Goal: Information Seeking & Learning: Learn about a topic

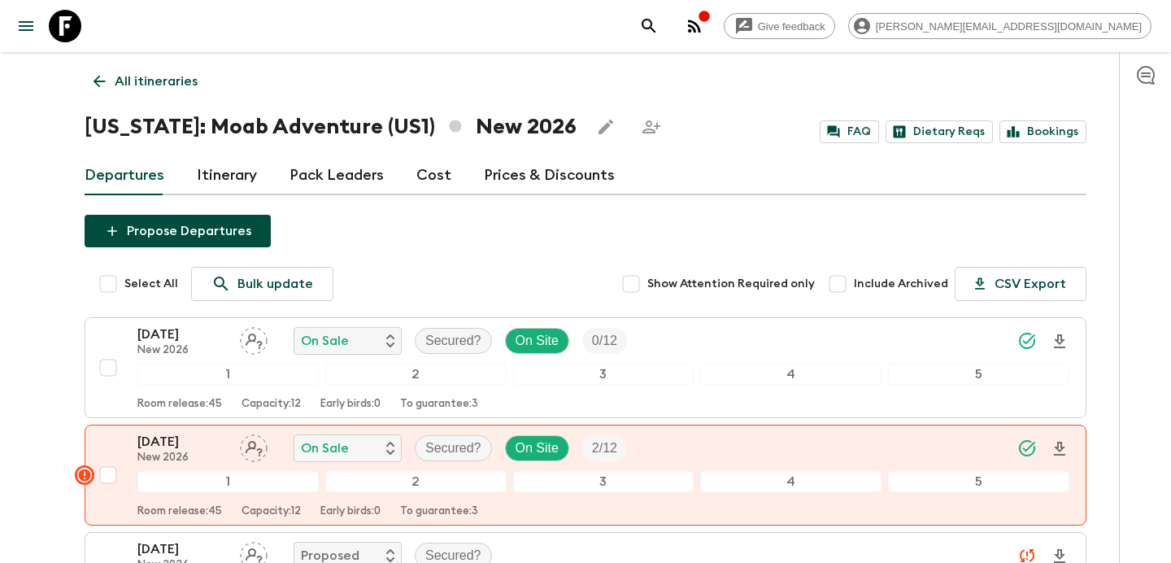
scroll to position [26, 0]
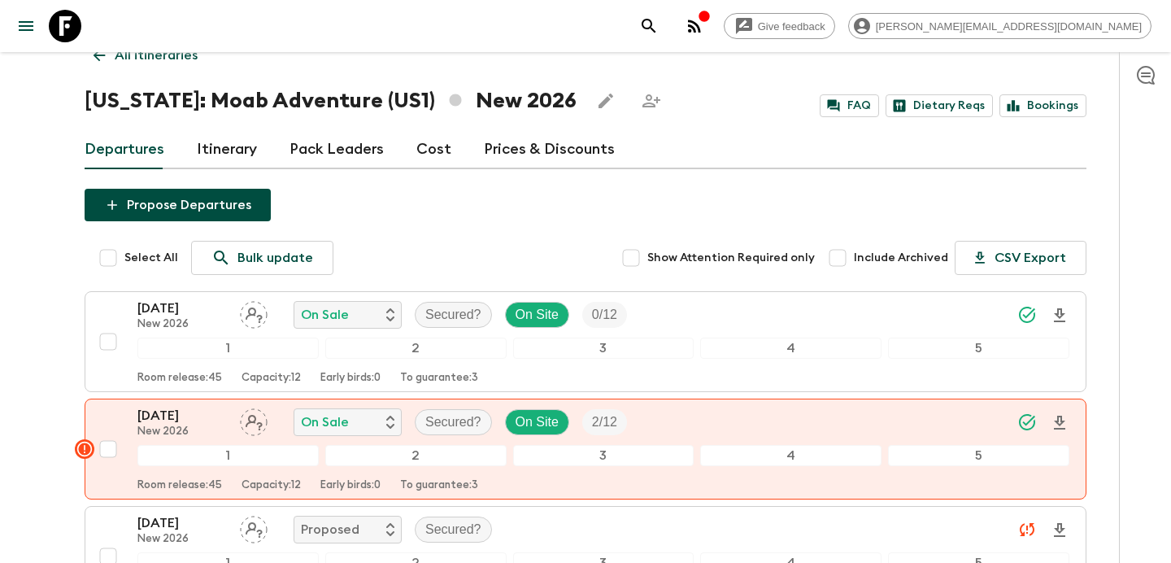
click at [152, 64] on p "All itineraries" at bounding box center [156, 56] width 83 height 20
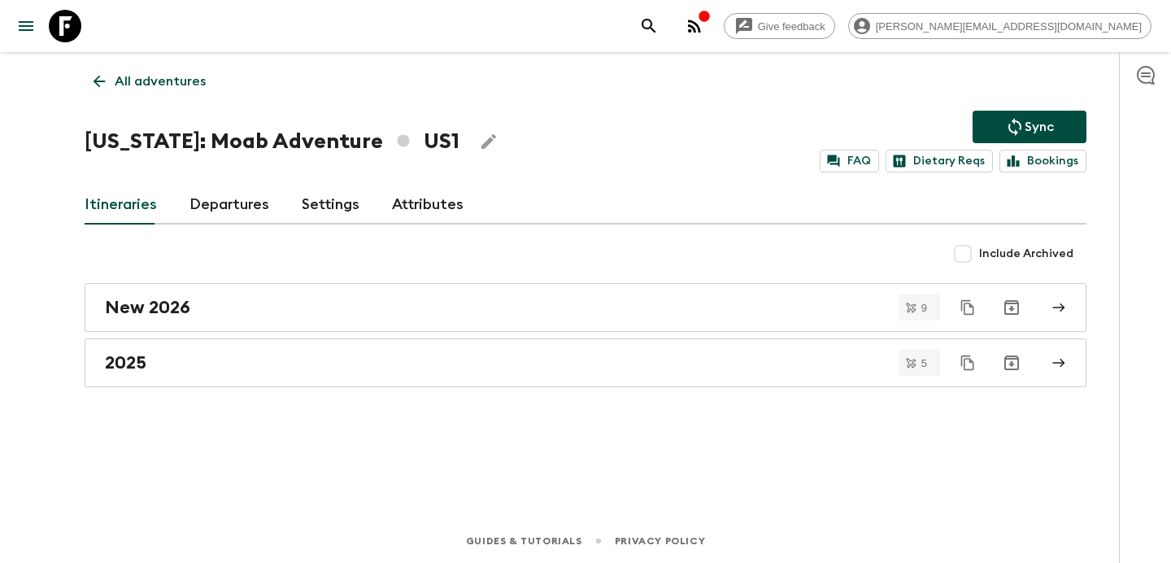
click at [152, 65] on link "All adventures" at bounding box center [150, 81] width 130 height 33
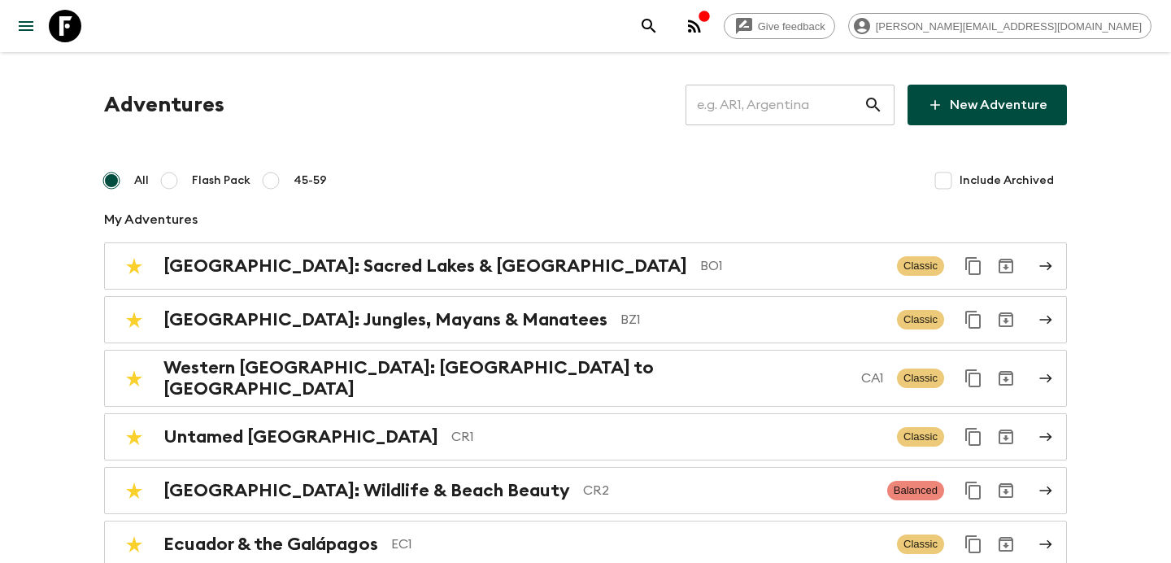
click at [785, 109] on input "text" at bounding box center [774, 105] width 178 height 46
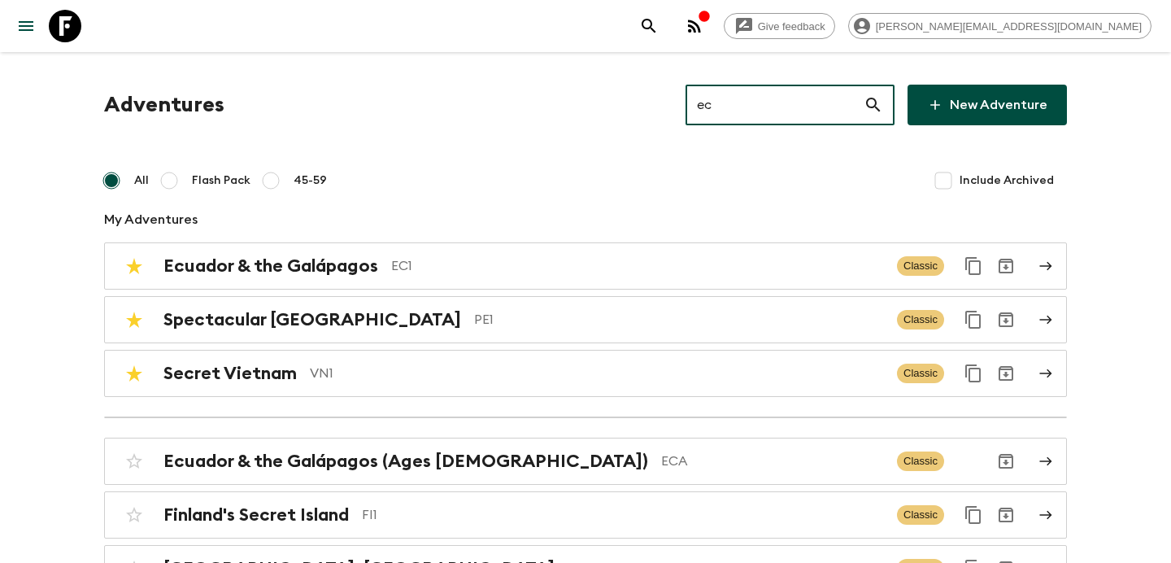
type input "ec1"
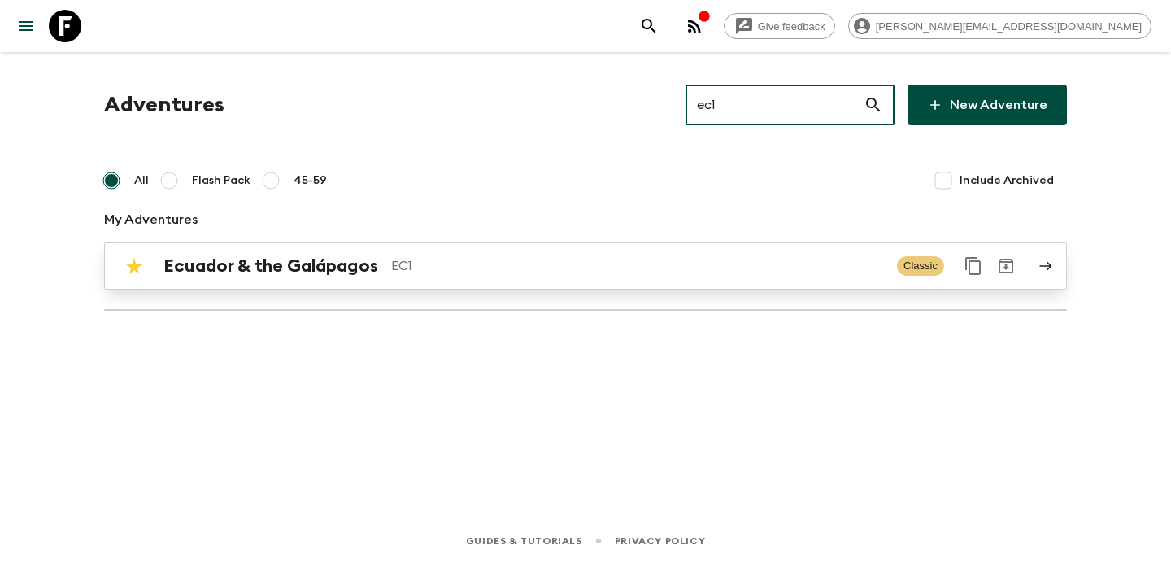
click at [499, 258] on p "EC1" at bounding box center [637, 266] width 493 height 20
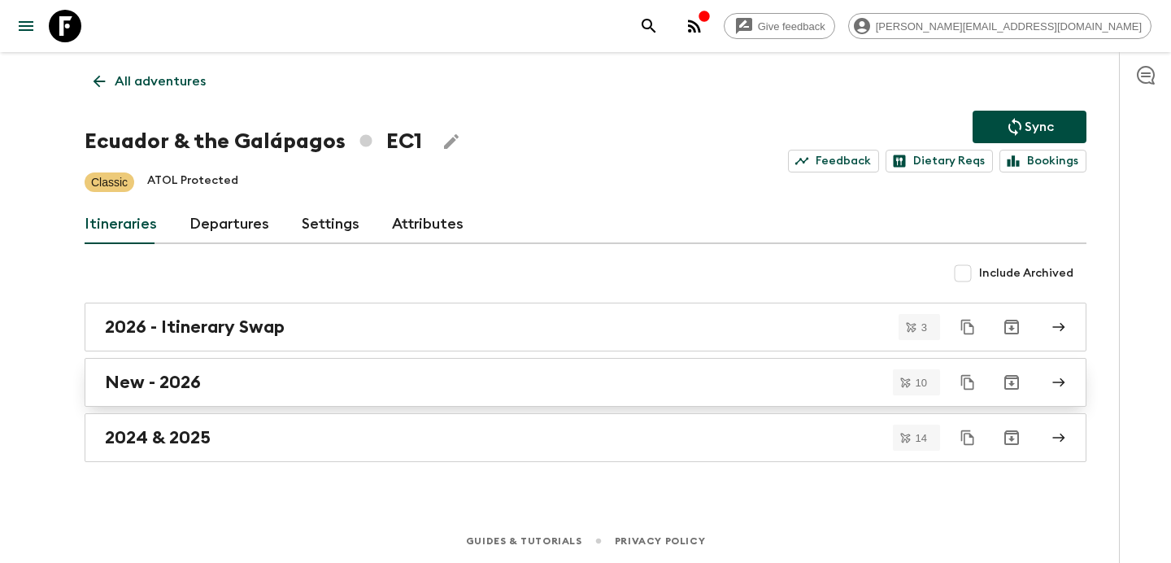
click at [285, 380] on div "New - 2026" at bounding box center [570, 381] width 930 height 21
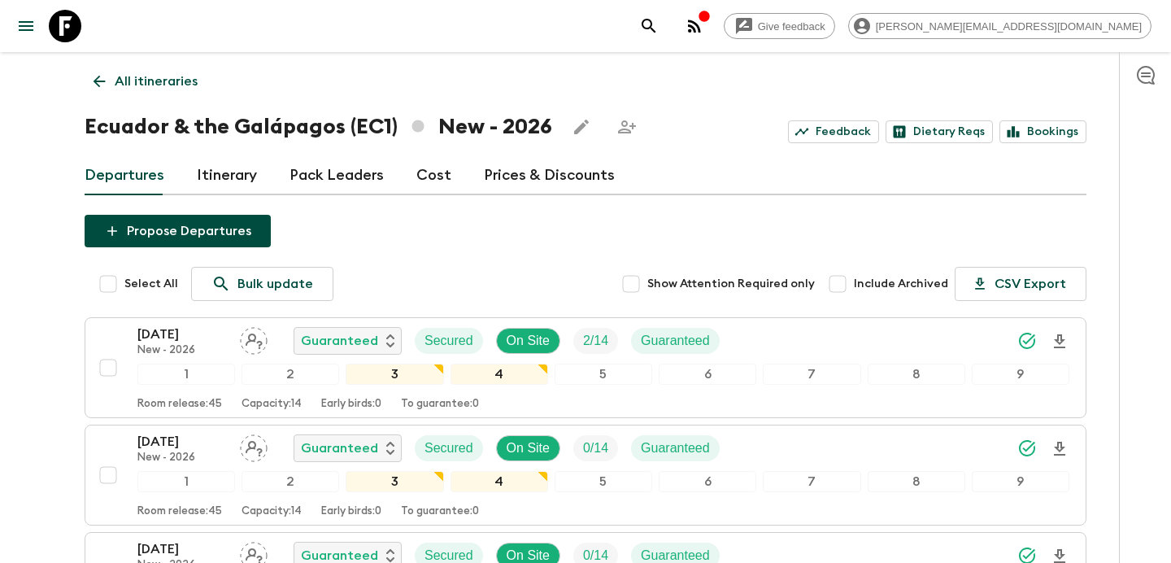
click at [104, 285] on input "Select All" at bounding box center [108, 283] width 33 height 33
checkbox input "true"
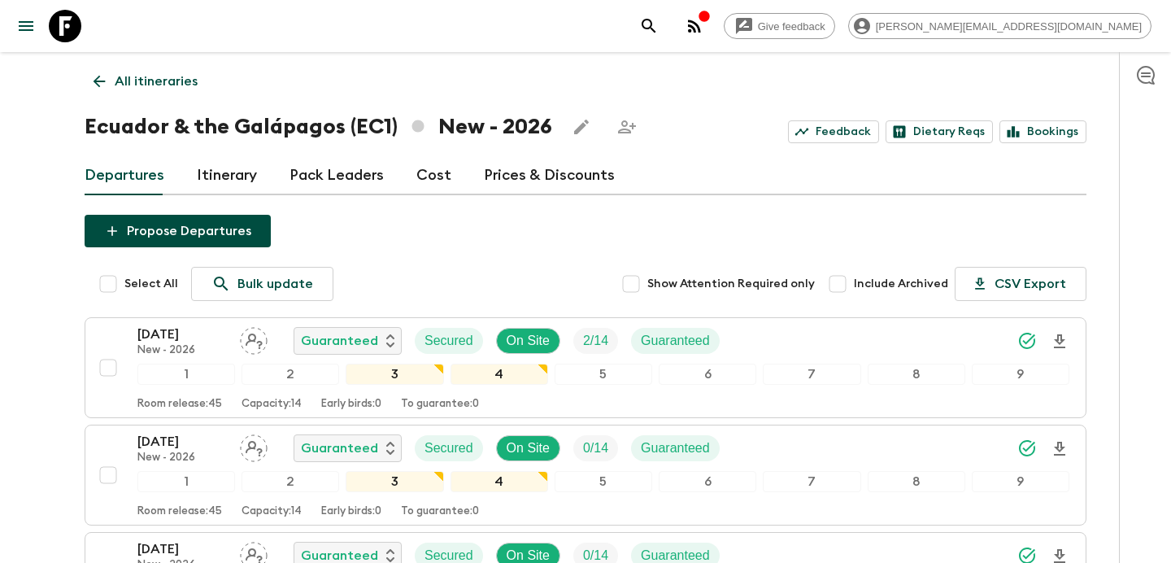
checkbox input "true"
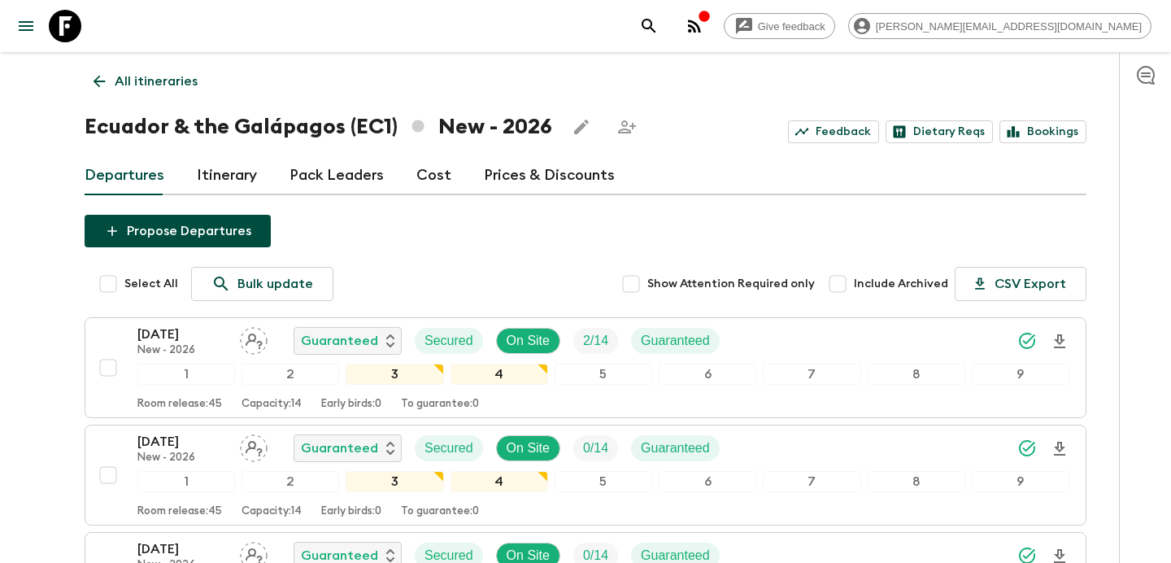
checkbox input "true"
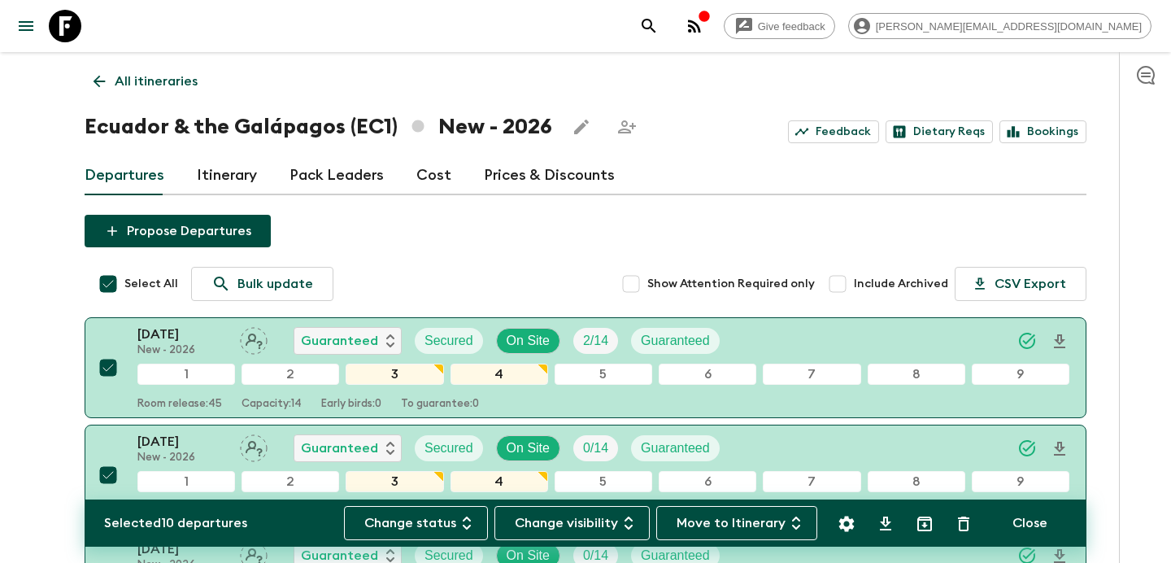
click at [187, 88] on p "All itineraries" at bounding box center [156, 82] width 83 height 20
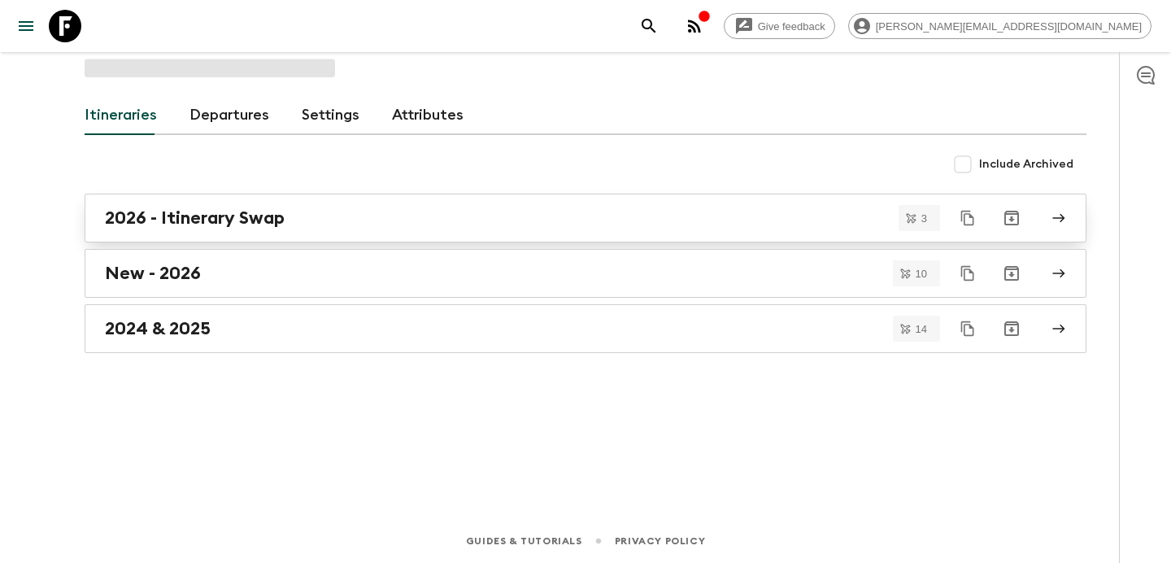
click at [306, 219] on div "2026 - Itinerary Swap" at bounding box center [570, 217] width 930 height 21
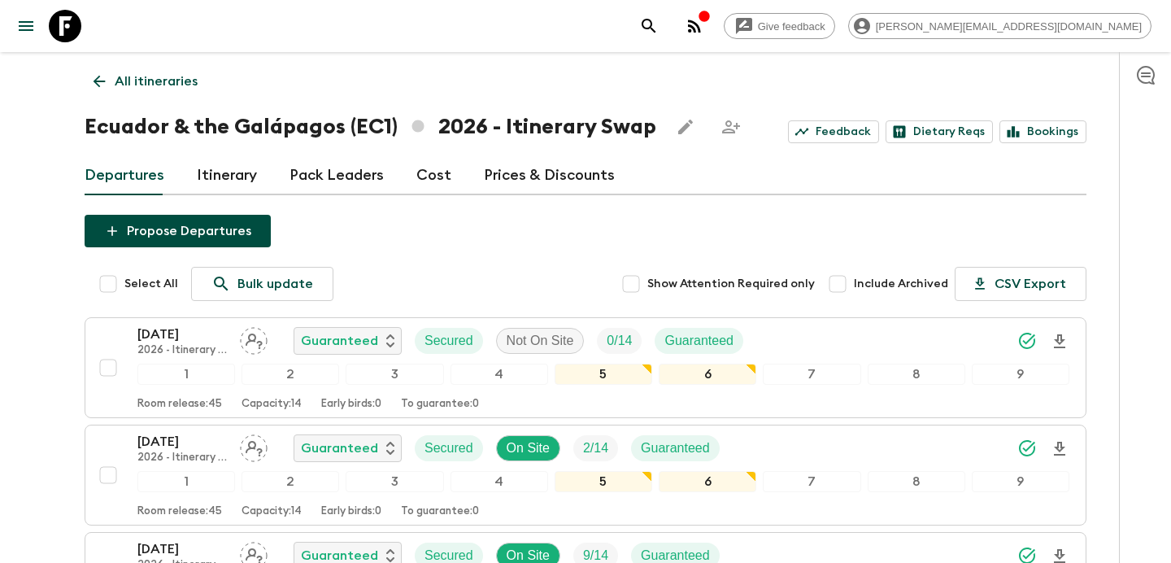
click at [146, 76] on p "All itineraries" at bounding box center [156, 82] width 83 height 20
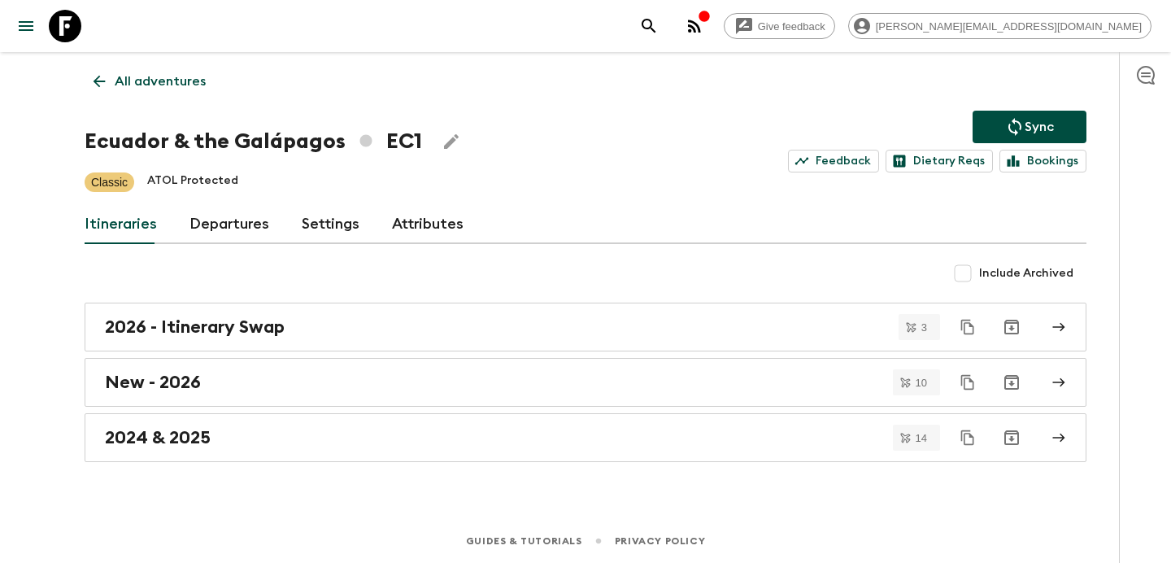
click at [146, 76] on p "All adventures" at bounding box center [160, 82] width 91 height 20
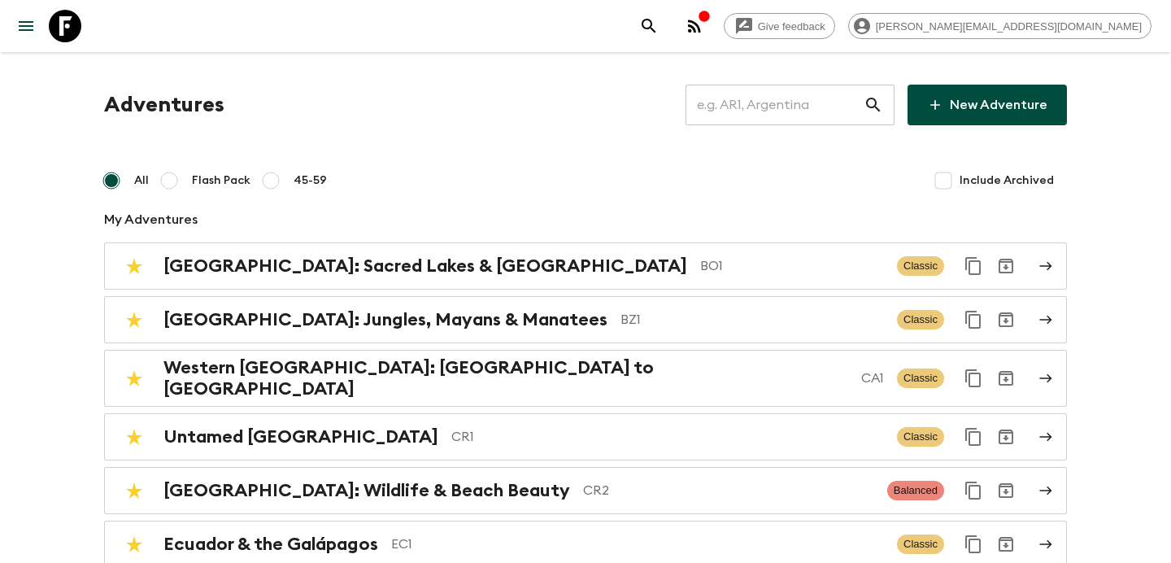
click at [771, 115] on input "text" at bounding box center [774, 105] width 178 height 46
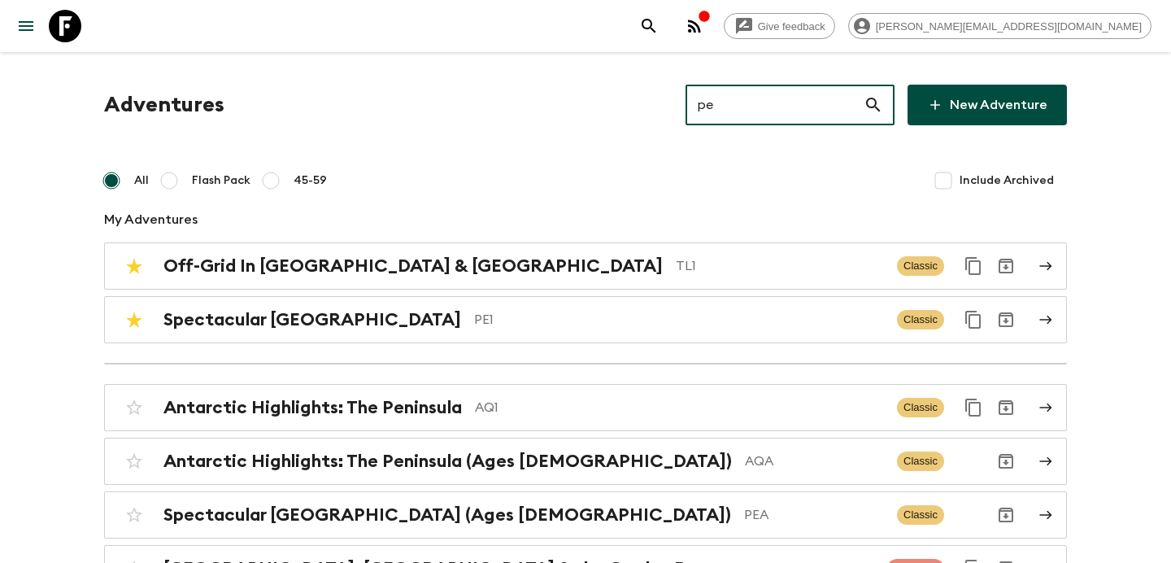
type input "pe1"
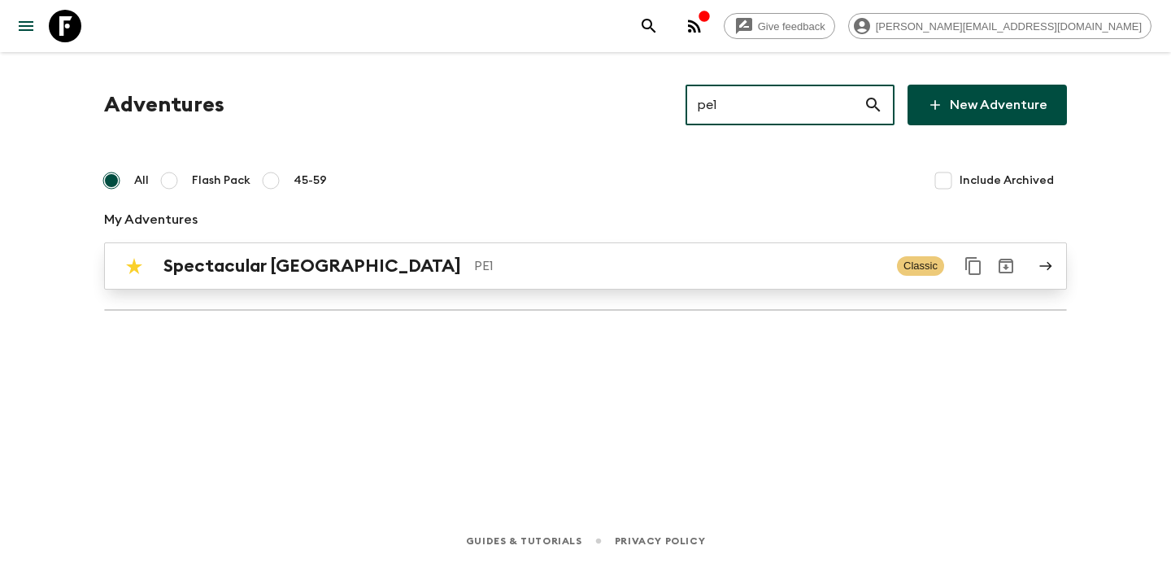
click at [648, 251] on div "Spectacular Peru PE1 Classic" at bounding box center [553, 266] width 871 height 33
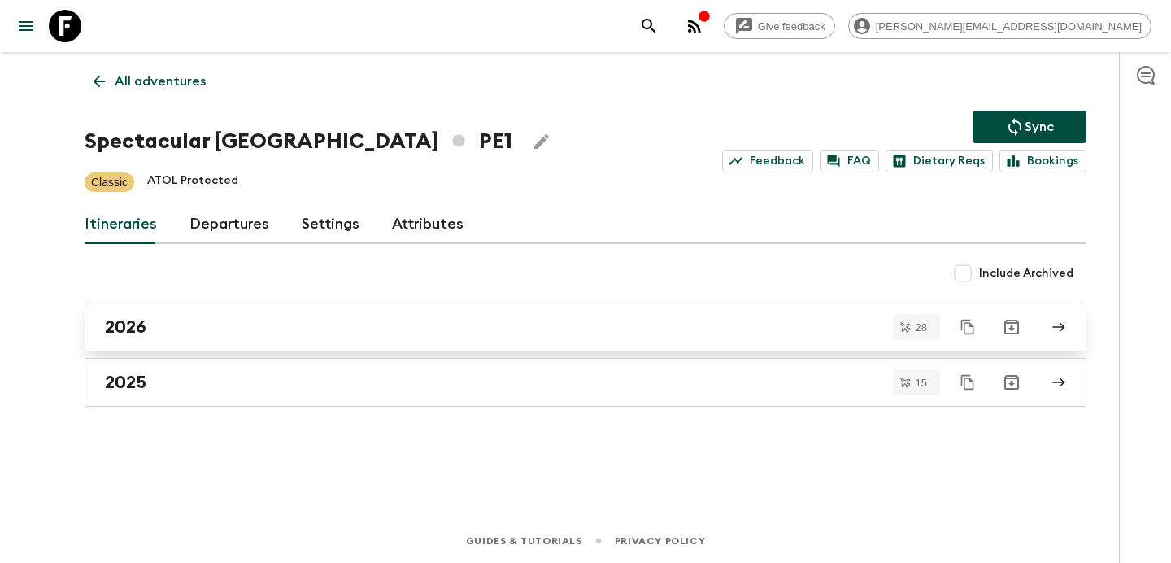
click at [533, 330] on div "2026" at bounding box center [570, 326] width 930 height 21
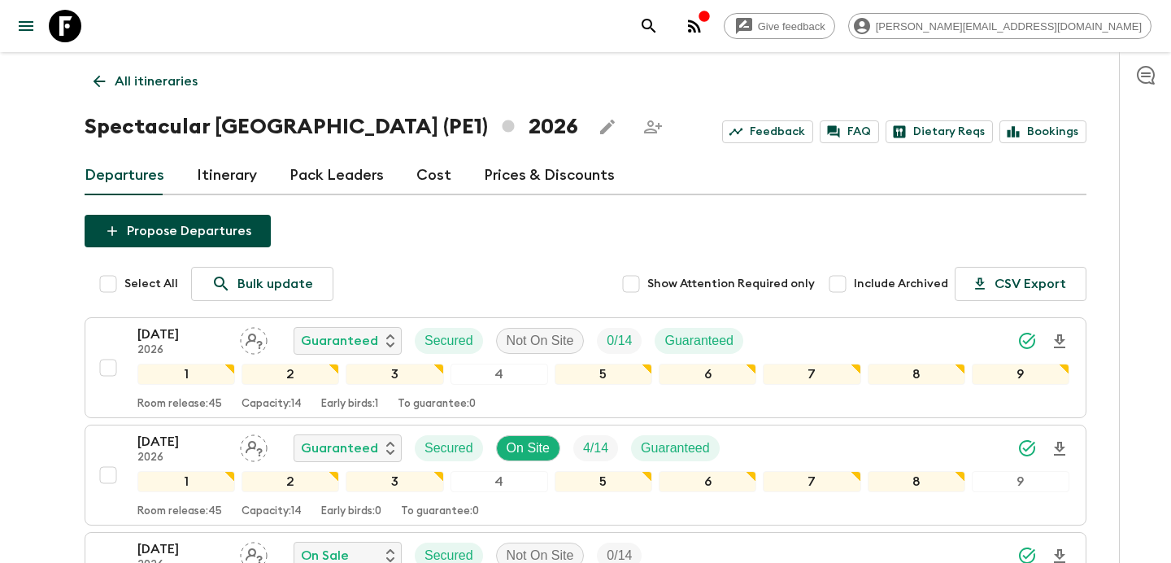
click at [177, 73] on p "All itineraries" at bounding box center [156, 82] width 83 height 20
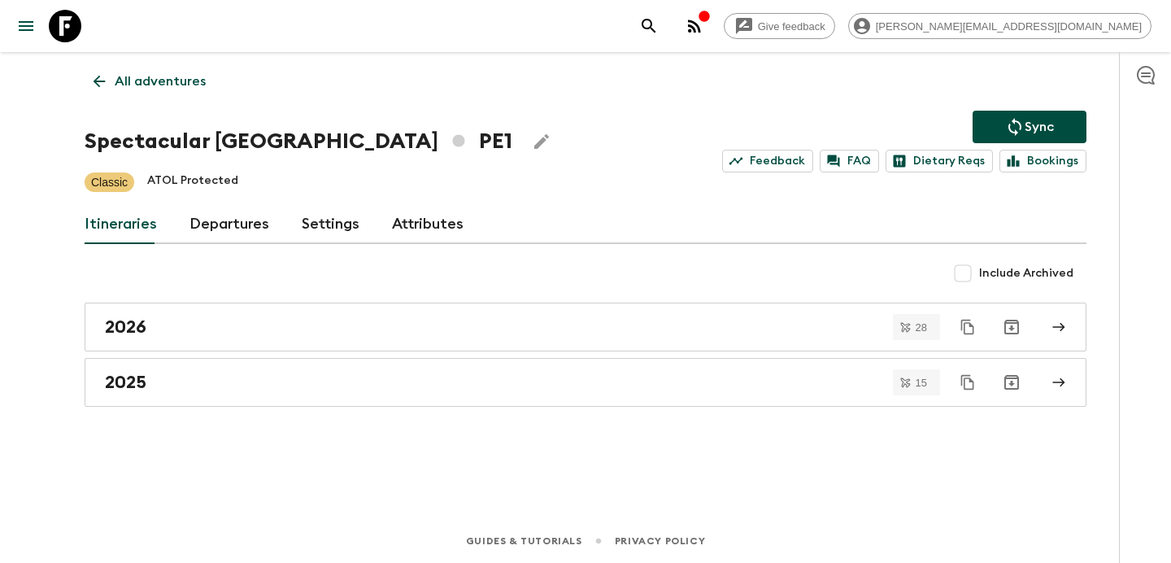
click at [177, 73] on p "All adventures" at bounding box center [160, 82] width 91 height 20
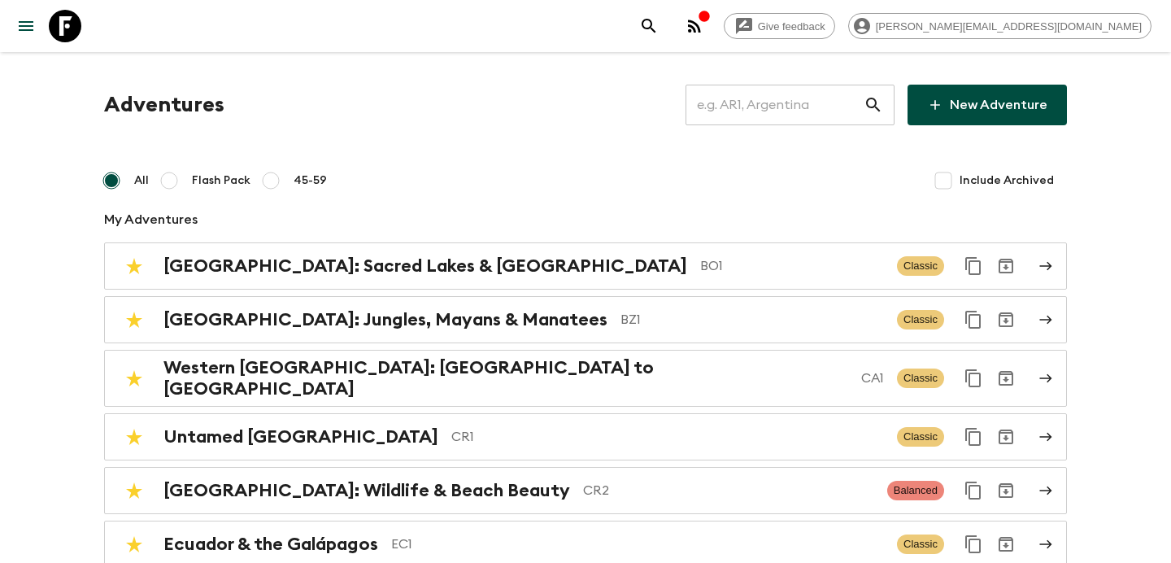
click at [795, 101] on input "text" at bounding box center [774, 105] width 178 height 46
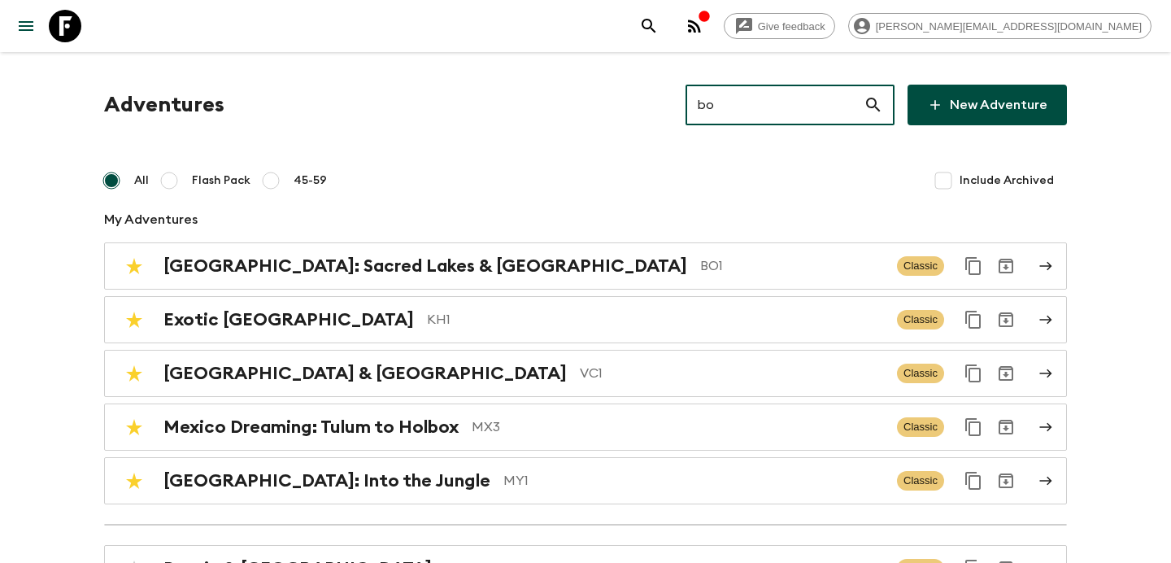
type input "bo1"
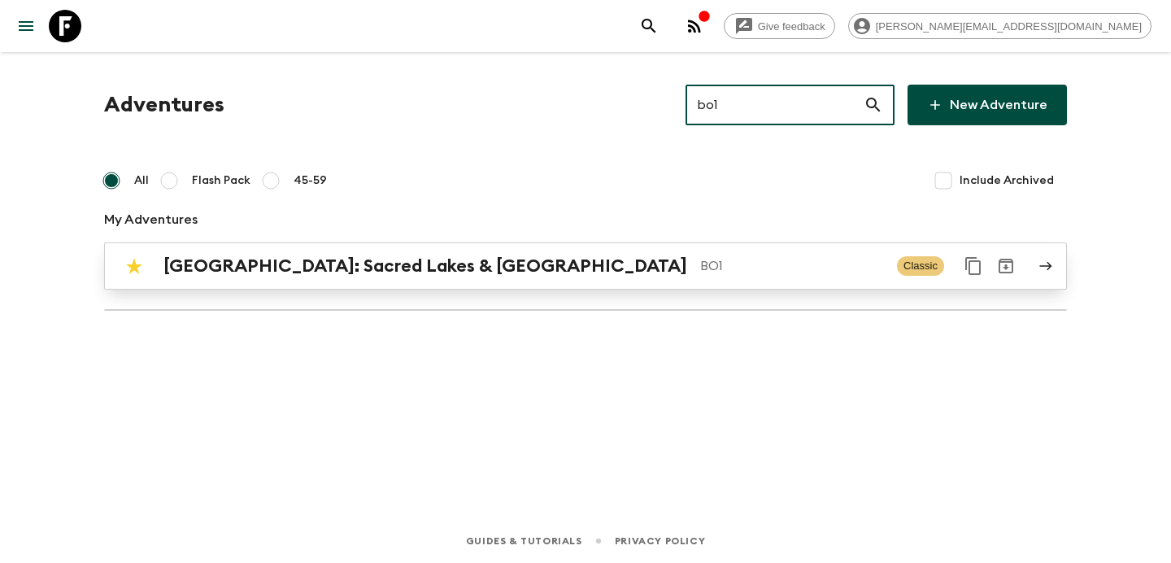
click at [506, 255] on div "[GEOGRAPHIC_DATA]: Sacred Lakes & [GEOGRAPHIC_DATA] BO1" at bounding box center [523, 265] width 720 height 21
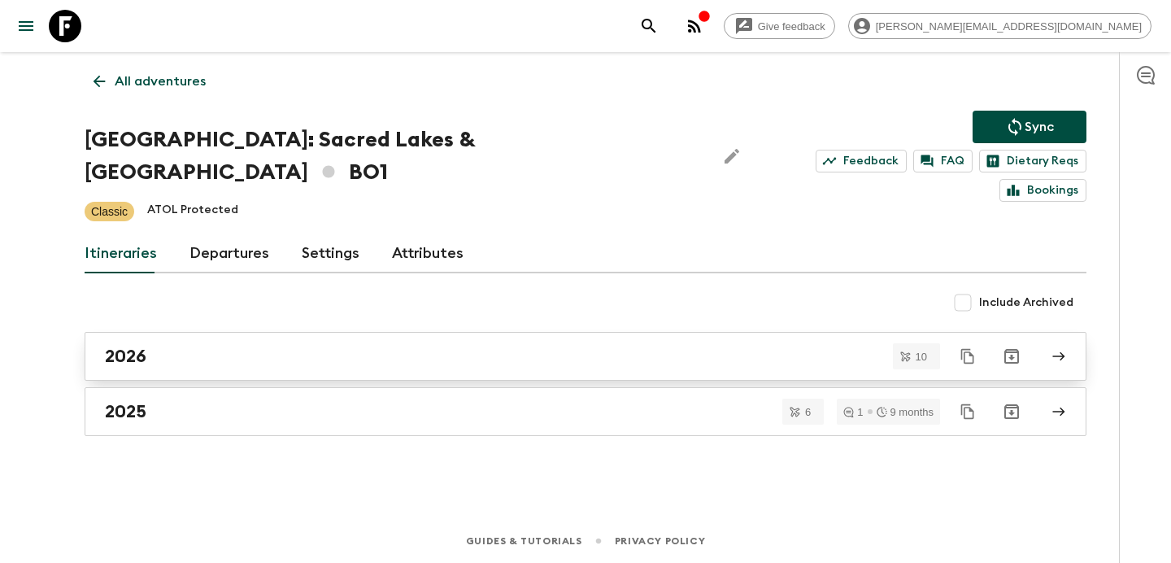
click at [411, 332] on link "2026" at bounding box center [585, 356] width 1001 height 49
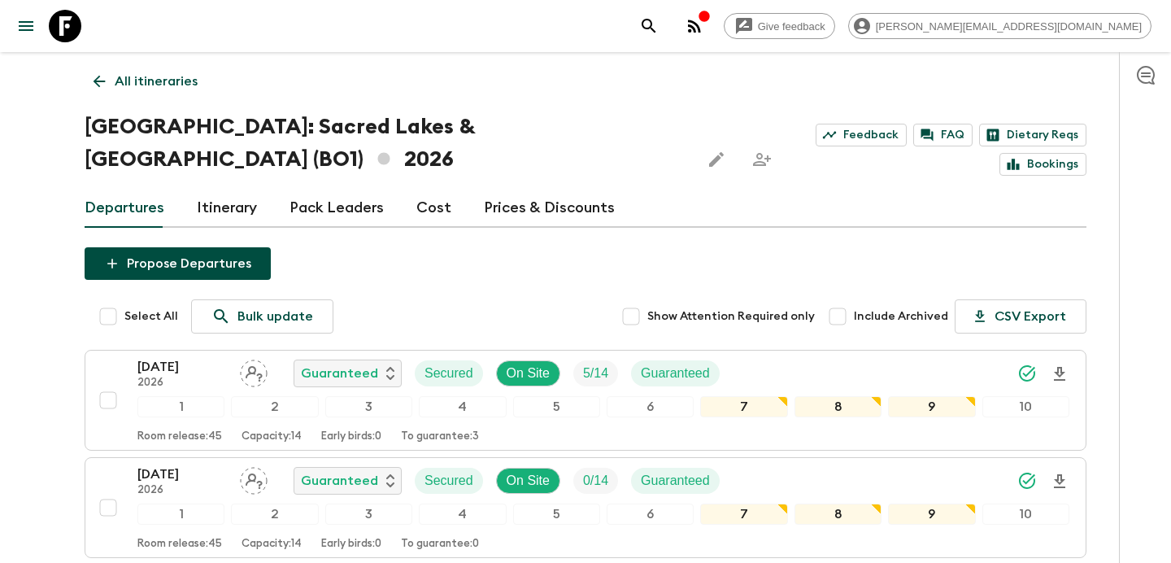
click at [163, 75] on p "All itineraries" at bounding box center [156, 82] width 83 height 20
